Goal: Task Accomplishment & Management: Manage account settings

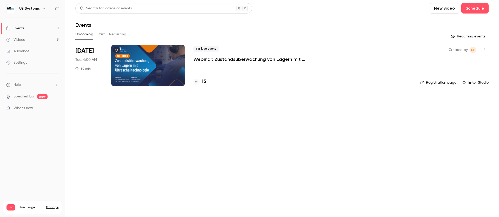
click at [118, 33] on button "Recurring" at bounding box center [117, 34] width 17 height 8
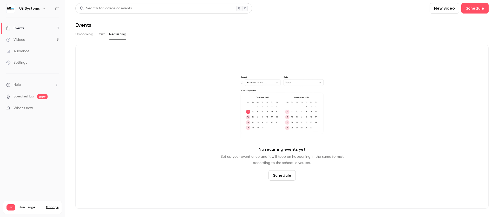
click at [98, 35] on button "Past" at bounding box center [101, 34] width 8 height 8
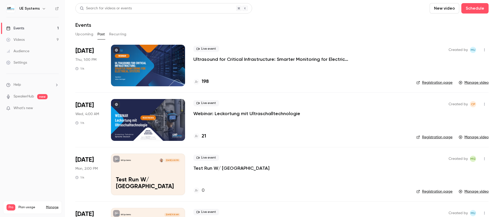
click at [253, 57] on p "Ultrasound for Critical Infrastructure: Smarter Monitoring for Electrical Syste…" at bounding box center [271, 59] width 156 height 6
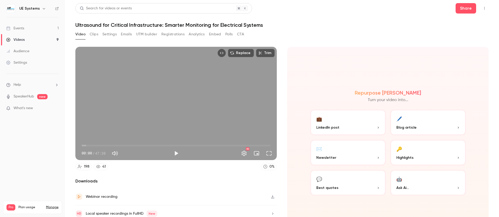
click at [123, 36] on button "Emails" at bounding box center [126, 34] width 11 height 8
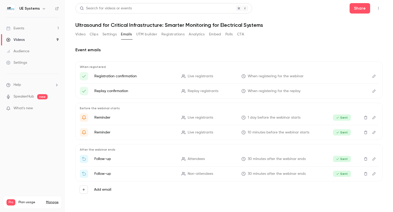
click at [373, 185] on div "Add email" at bounding box center [228, 189] width 307 height 17
drag, startPoint x: 182, startPoint y: 191, endPoint x: 320, endPoint y: 152, distance: 143.6
click at [185, 190] on div "Add email" at bounding box center [229, 189] width 299 height 8
click at [374, 159] on icon "Edit" at bounding box center [374, 159] width 4 height 4
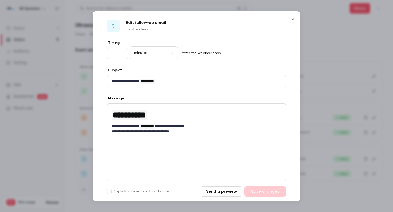
scroll to position [2, 0]
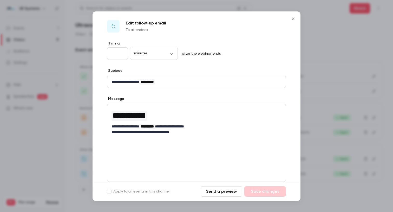
click at [294, 17] on icon "Close" at bounding box center [293, 19] width 6 height 4
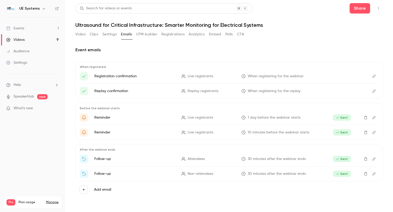
click at [33, 29] on link "Events 1" at bounding box center [32, 28] width 65 height 11
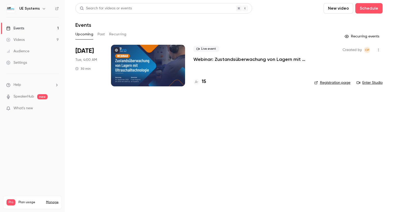
click at [102, 36] on button "Past" at bounding box center [101, 34] width 8 height 8
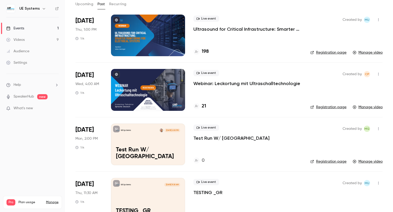
scroll to position [34, 0]
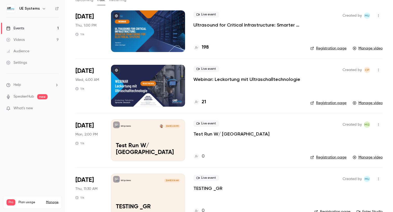
click at [380, 126] on icon "button" at bounding box center [378, 125] width 4 height 4
click at [276, 140] on div at bounding box center [196, 106] width 393 height 212
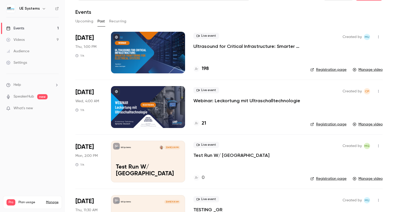
scroll to position [0, 0]
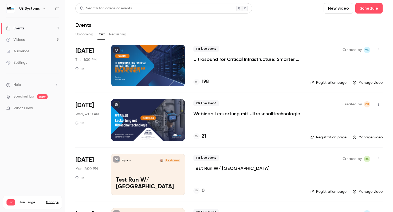
click at [219, 168] on p "Test Run W/ [GEOGRAPHIC_DATA]" at bounding box center [231, 168] width 76 height 6
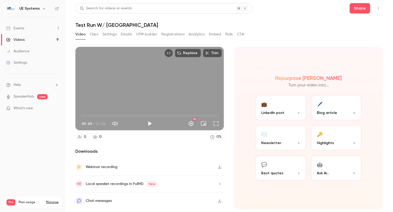
click at [109, 35] on button "Settings" at bounding box center [109, 34] width 14 height 8
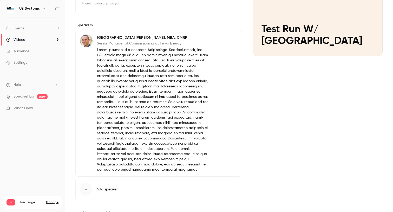
scroll to position [88, 0]
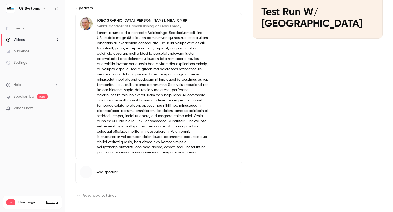
click at [24, 63] on div "Settings" at bounding box center [16, 62] width 21 height 5
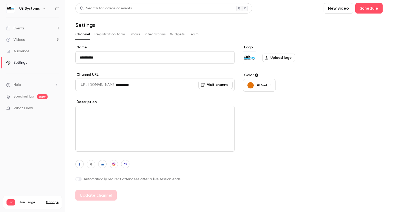
click at [194, 32] on button "Team" at bounding box center [194, 34] width 10 height 8
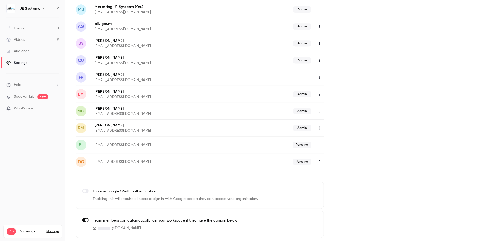
scroll to position [64, 0]
click at [34, 31] on link "Events 1" at bounding box center [32, 28] width 65 height 11
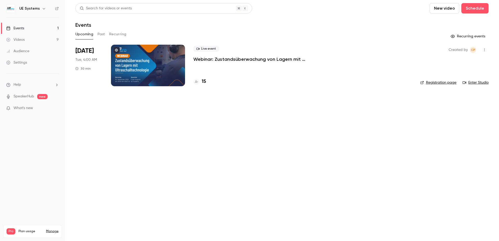
click at [286, 146] on main "Search for videos or events New video Schedule Events Upcoming Past Recurring R…" at bounding box center [282, 120] width 434 height 241
click at [27, 61] on link "Settings" at bounding box center [32, 62] width 65 height 11
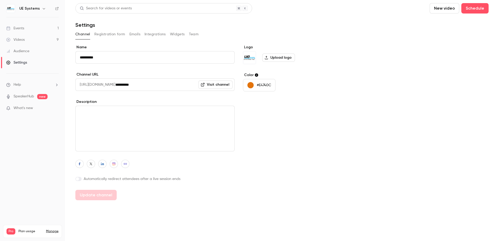
click at [196, 36] on button "Team" at bounding box center [194, 34] width 10 height 8
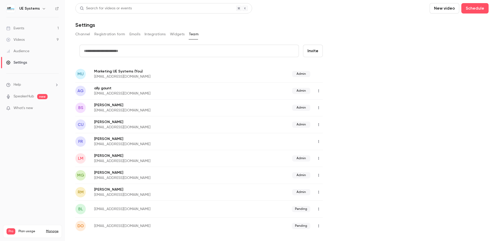
click at [26, 28] on link "Events 1" at bounding box center [32, 28] width 65 height 11
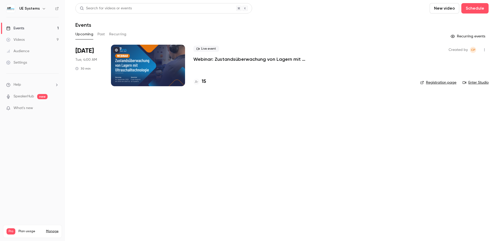
click at [100, 33] on button "Past" at bounding box center [101, 34] width 8 height 8
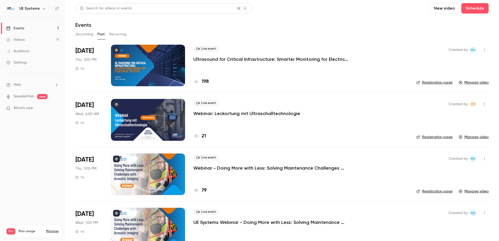
click at [257, 57] on p "Ultrasound for Critical Infrastructure: Smarter Monitoring for Electrical Syste…" at bounding box center [271, 59] width 156 height 6
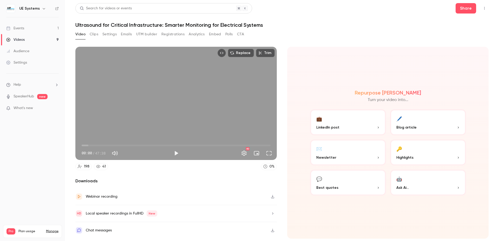
click at [122, 35] on button "Emails" at bounding box center [126, 34] width 11 height 8
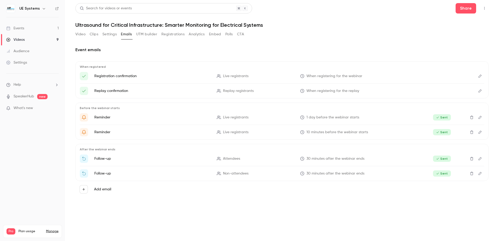
click at [19, 30] on div "Events" at bounding box center [15, 28] width 18 height 5
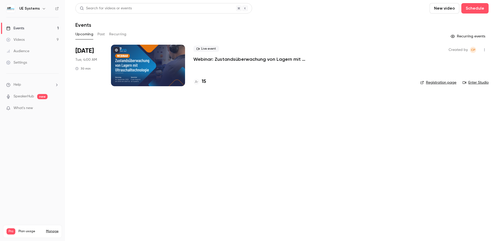
click at [103, 36] on button "Past" at bounding box center [101, 34] width 8 height 8
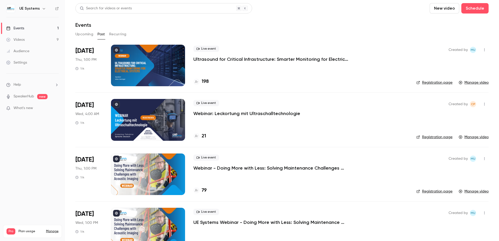
click at [27, 31] on link "Events 1" at bounding box center [32, 28] width 65 height 11
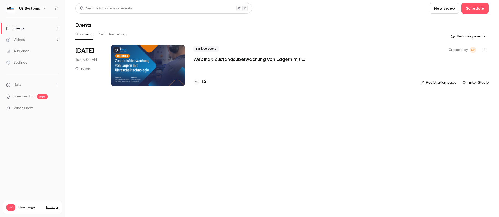
click at [102, 33] on button "Past" at bounding box center [101, 34] width 8 height 8
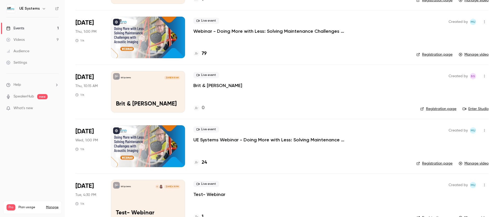
scroll to position [300, 0]
click at [483, 76] on icon "button" at bounding box center [484, 77] width 4 height 4
click at [455, 142] on div "Delete" at bounding box center [464, 143] width 39 height 5
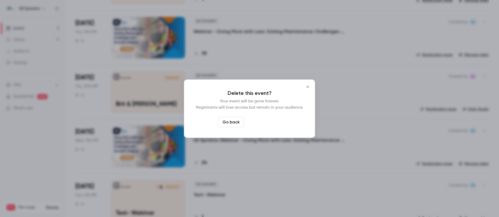
click at [268, 121] on button "Delete event" at bounding box center [263, 122] width 35 height 10
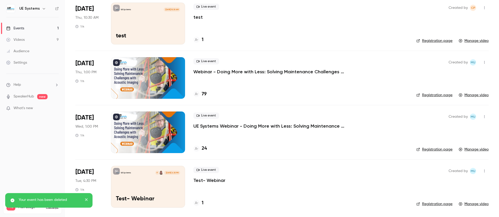
scroll to position [260, 0]
click at [485, 7] on icon "button" at bounding box center [484, 8] width 4 height 4
click at [452, 59] on div "Delete" at bounding box center [464, 61] width 39 height 5
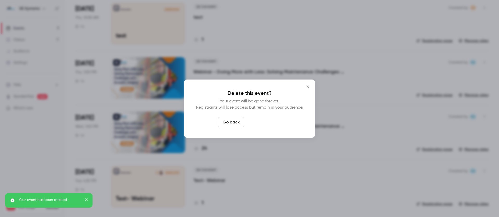
click at [263, 119] on button "Delete event" at bounding box center [263, 122] width 35 height 10
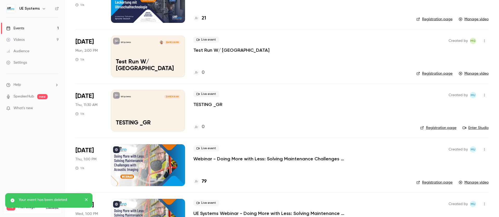
scroll to position [93, 0]
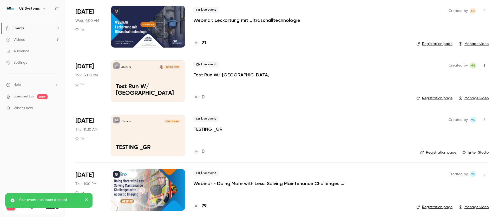
click at [485, 62] on button "button" at bounding box center [484, 65] width 8 height 8
click at [454, 116] on li "Delete" at bounding box center [460, 120] width 56 height 14
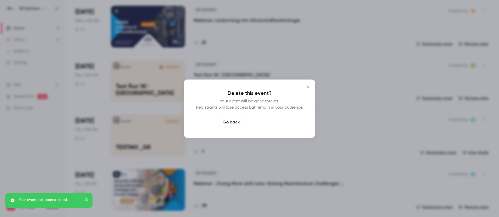
click at [276, 121] on button "Delete event" at bounding box center [263, 122] width 35 height 10
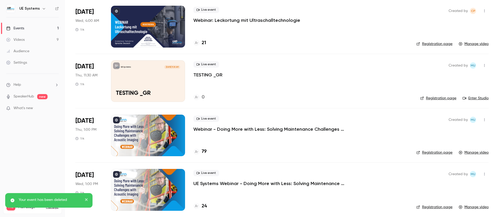
click at [486, 64] on icon "button" at bounding box center [484, 66] width 4 height 4
click at [450, 130] on div "Delete" at bounding box center [464, 132] width 39 height 5
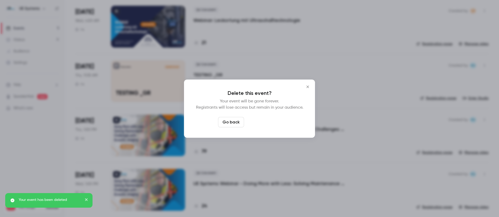
click at [266, 121] on button "Delete event" at bounding box center [263, 122] width 35 height 10
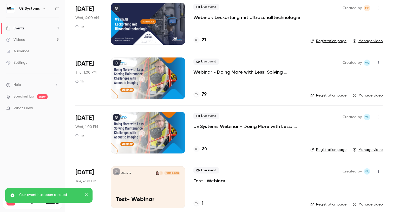
scroll to position [96, 0]
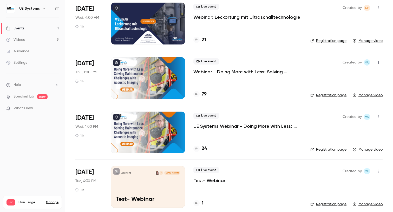
drag, startPoint x: 303, startPoint y: 169, endPoint x: 362, endPoint y: 172, distance: 59.1
click at [307, 168] on li "[DATE] Tue, 4:30 PM 1 h UE Systems B [DATE] 4:30 PM Test- Webinar Live event Te…" at bounding box center [228, 186] width 307 height 54
click at [380, 172] on icon "button" at bounding box center [378, 171] width 4 height 4
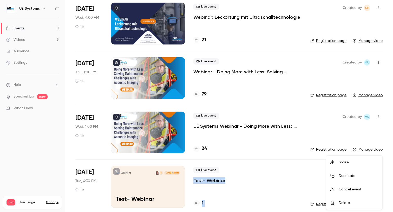
click at [359, 203] on div "Delete" at bounding box center [358, 202] width 39 height 5
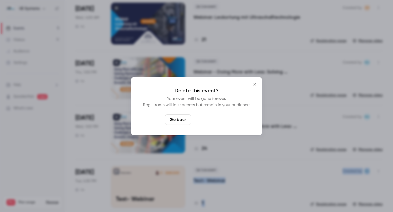
click at [217, 121] on button "Delete event" at bounding box center [210, 119] width 35 height 10
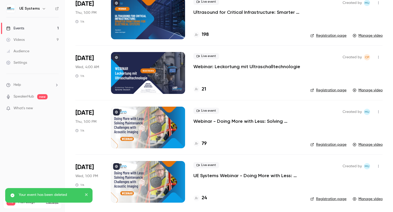
scroll to position [0, 0]
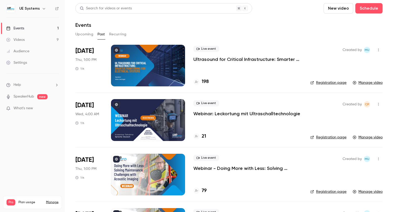
click at [37, 30] on link "Events 1" at bounding box center [32, 28] width 65 height 11
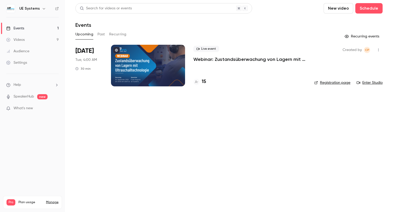
click at [30, 59] on link "Settings" at bounding box center [32, 62] width 65 height 11
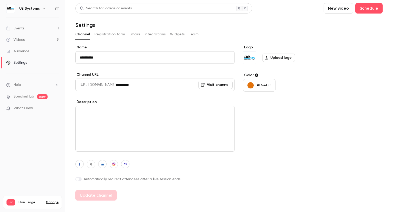
click at [189, 33] on button "Team" at bounding box center [194, 34] width 10 height 8
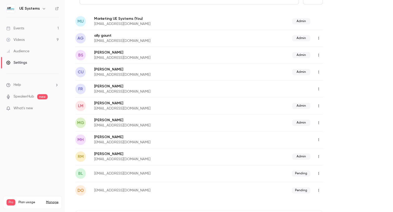
scroll to position [53, 0]
click at [318, 139] on icon "button" at bounding box center [318, 139] width 4 height 4
click at [333, 165] on div "Delete member" at bounding box center [346, 165] width 39 height 5
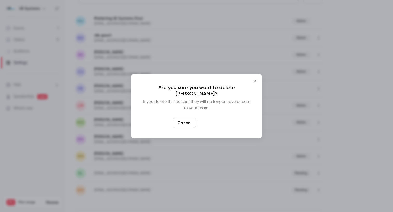
click at [204, 122] on button "Delete" at bounding box center [209, 122] width 22 height 10
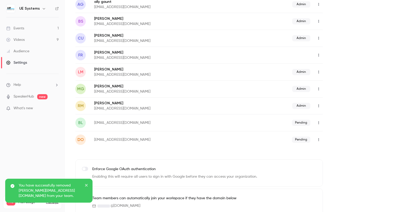
scroll to position [93, 0]
